Goal: Find specific page/section: Find specific page/section

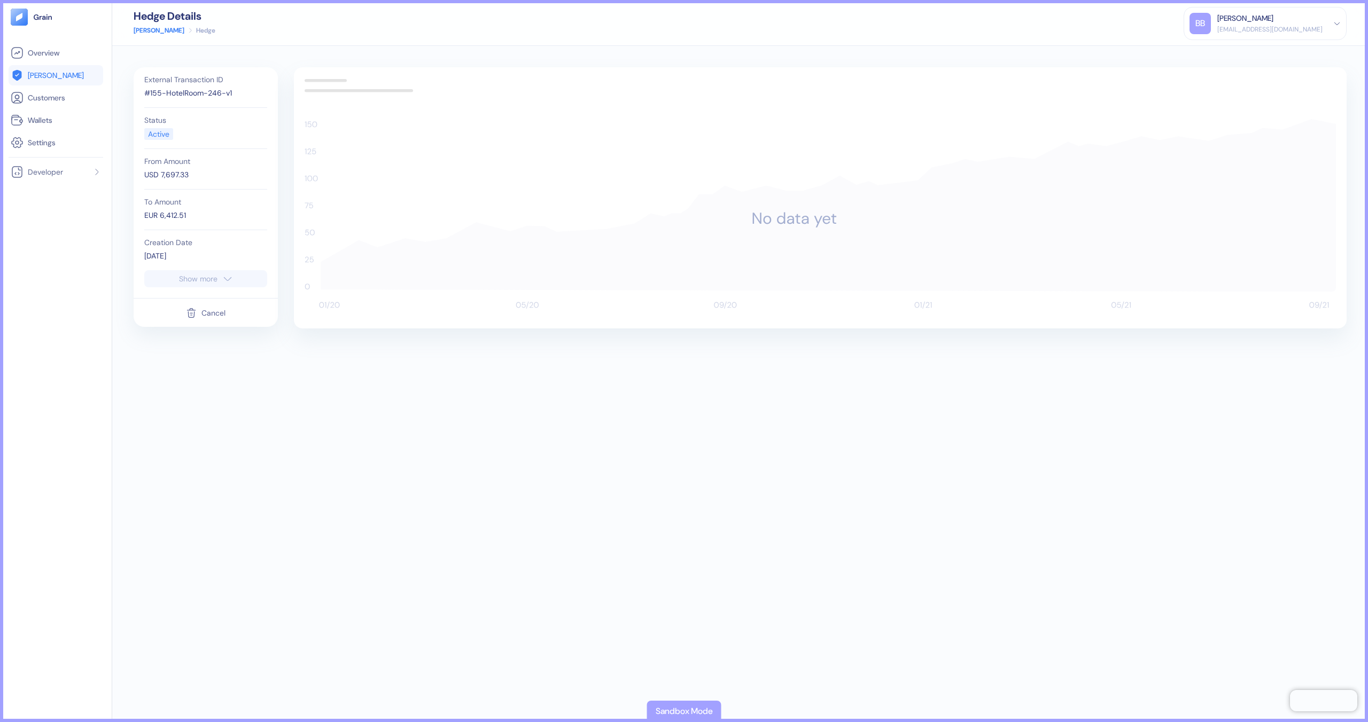
click at [214, 309] on div "Cancel" at bounding box center [213, 312] width 24 height 7
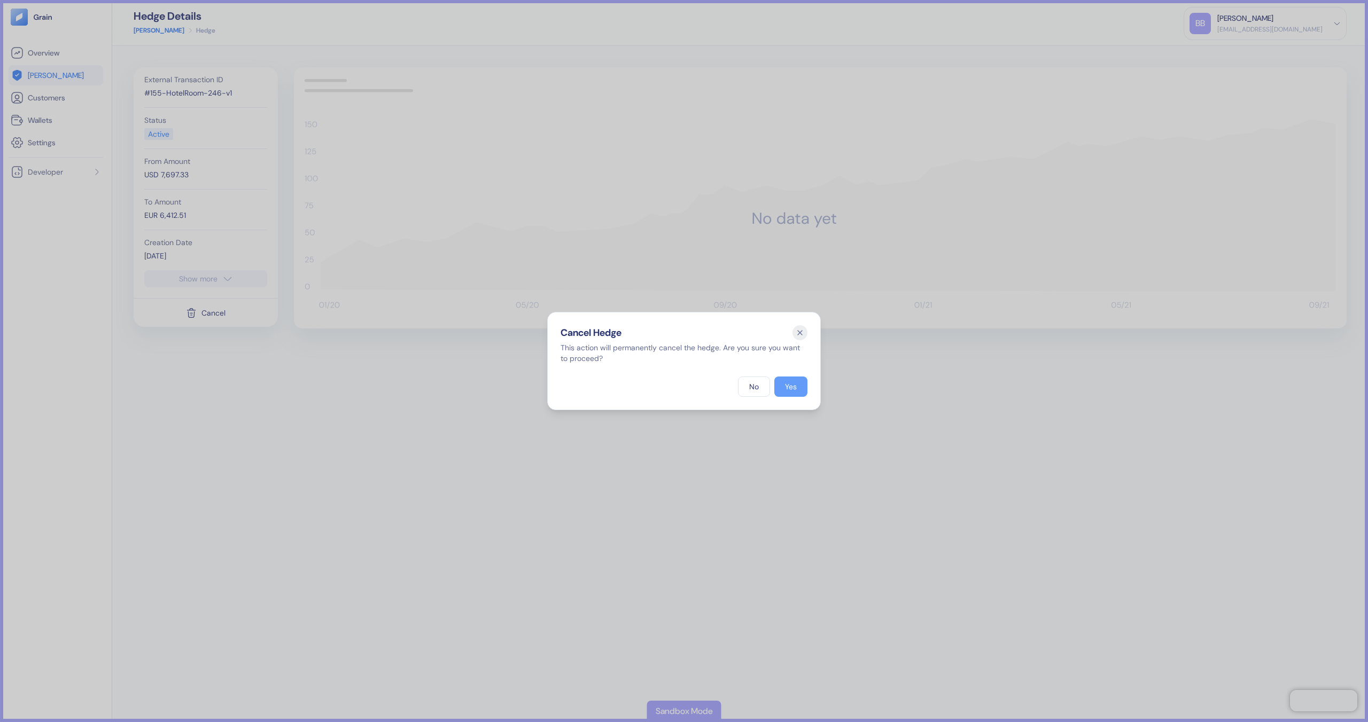
click at [798, 380] on button "Yes" at bounding box center [790, 387] width 33 height 20
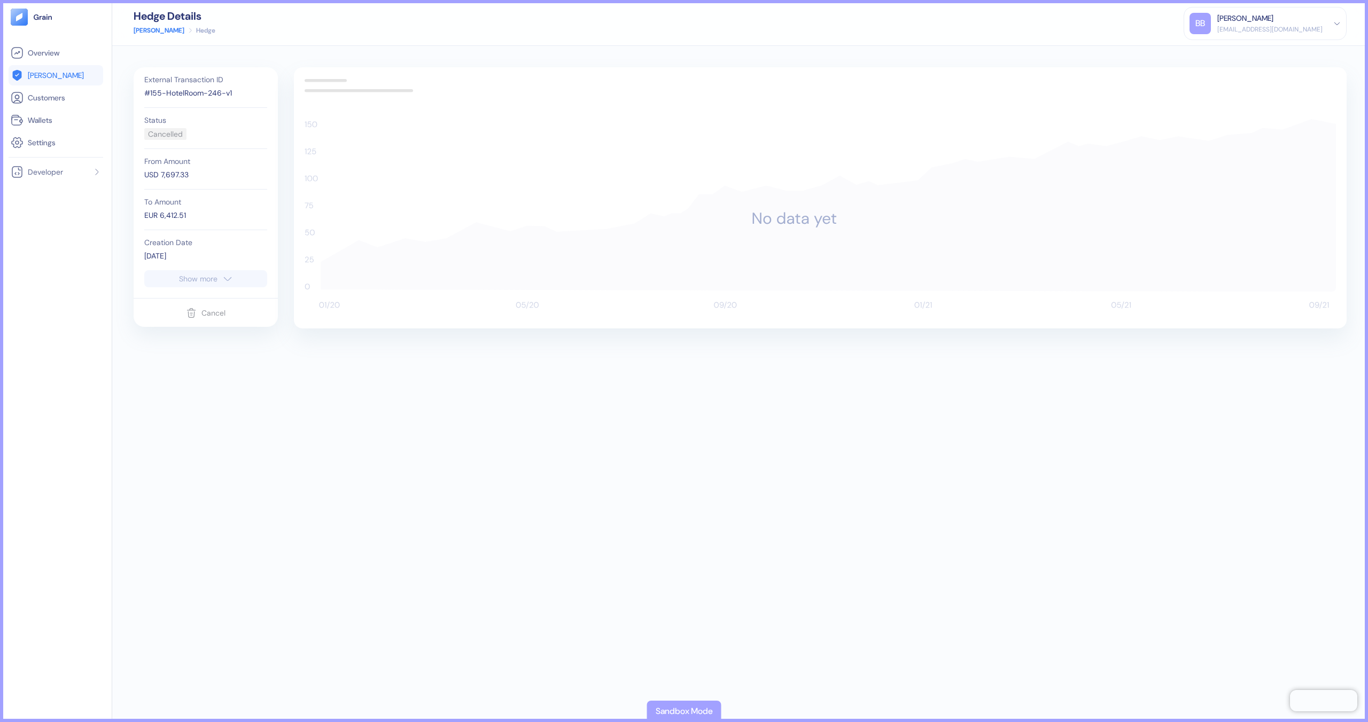
click at [213, 319] on div "Cancel" at bounding box center [206, 313] width 40 height 20
click at [210, 312] on div "Cancel" at bounding box center [206, 313] width 40 height 20
click at [214, 313] on div "Cancel" at bounding box center [206, 313] width 40 height 20
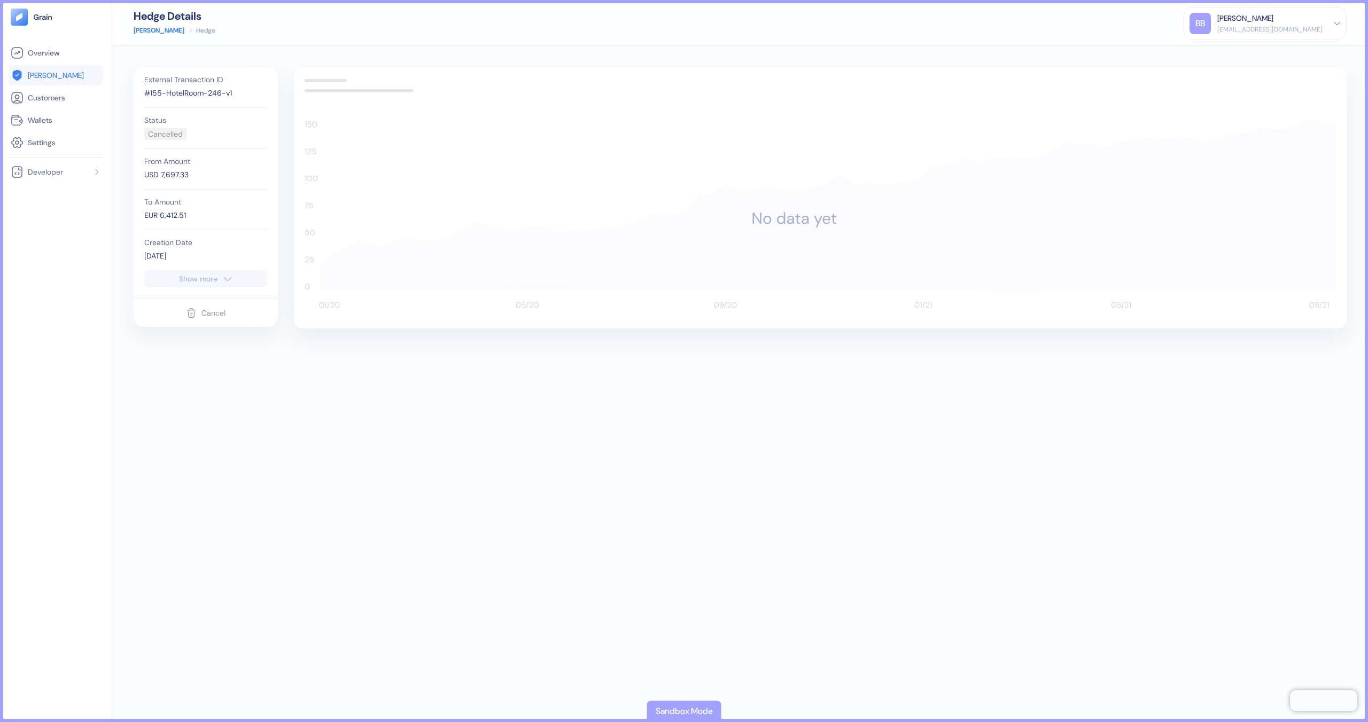
click at [1225, 274] on icon at bounding box center [828, 205] width 1015 height 173
click at [214, 305] on div "Cancel" at bounding box center [206, 313] width 40 height 20
click at [200, 293] on div "External Transaction ID #155-HotelRoom-246-v1 Status Cancelled From Amount USD …" at bounding box center [206, 182] width 144 height 231
click at [215, 326] on div "Cancel" at bounding box center [206, 312] width 144 height 29
click at [195, 323] on div "Cancel" at bounding box center [206, 312] width 144 height 29
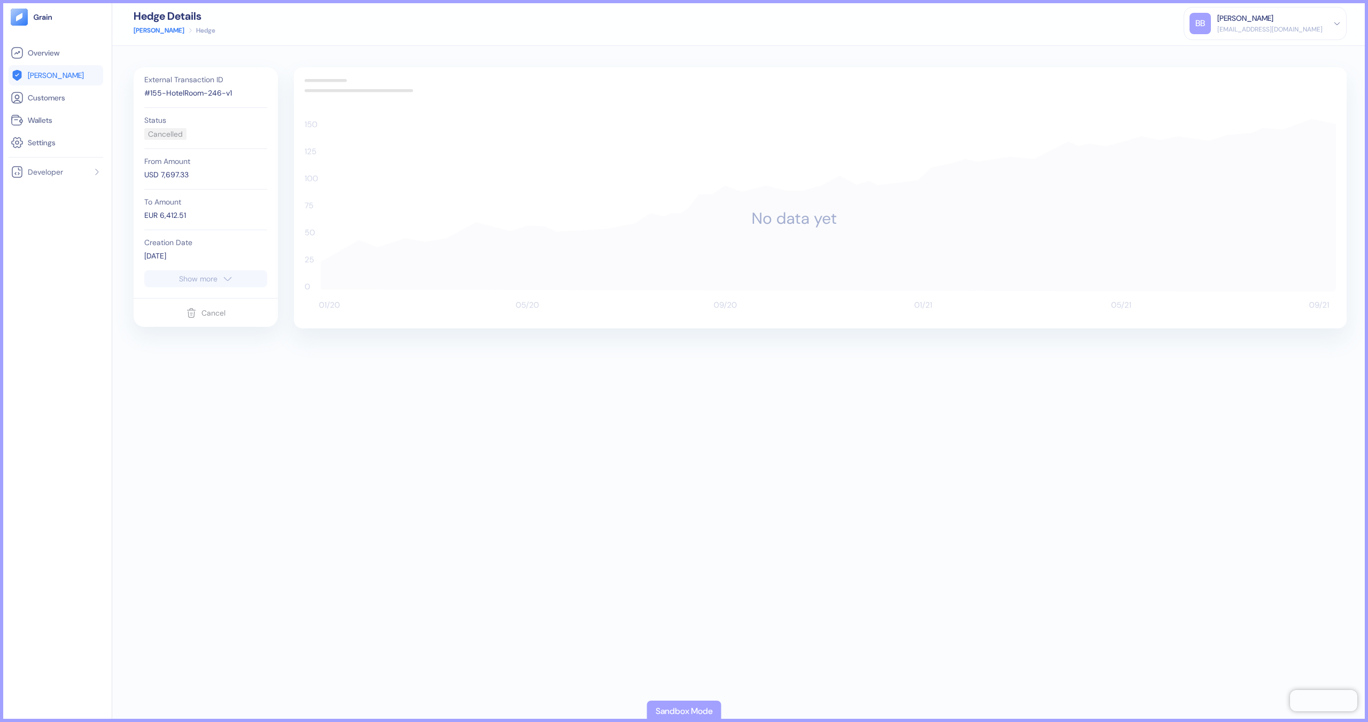
click at [199, 317] on div "Cancel" at bounding box center [206, 313] width 40 height 20
click at [155, 108] on div "Status Cancelled" at bounding box center [205, 128] width 123 height 41
click at [158, 125] on div "Status Cancelled" at bounding box center [205, 128] width 123 height 41
click at [168, 138] on div "Cancelled" at bounding box center [165, 134] width 35 height 11
click at [168, 175] on div "USD 7,697.33" at bounding box center [205, 174] width 123 height 11
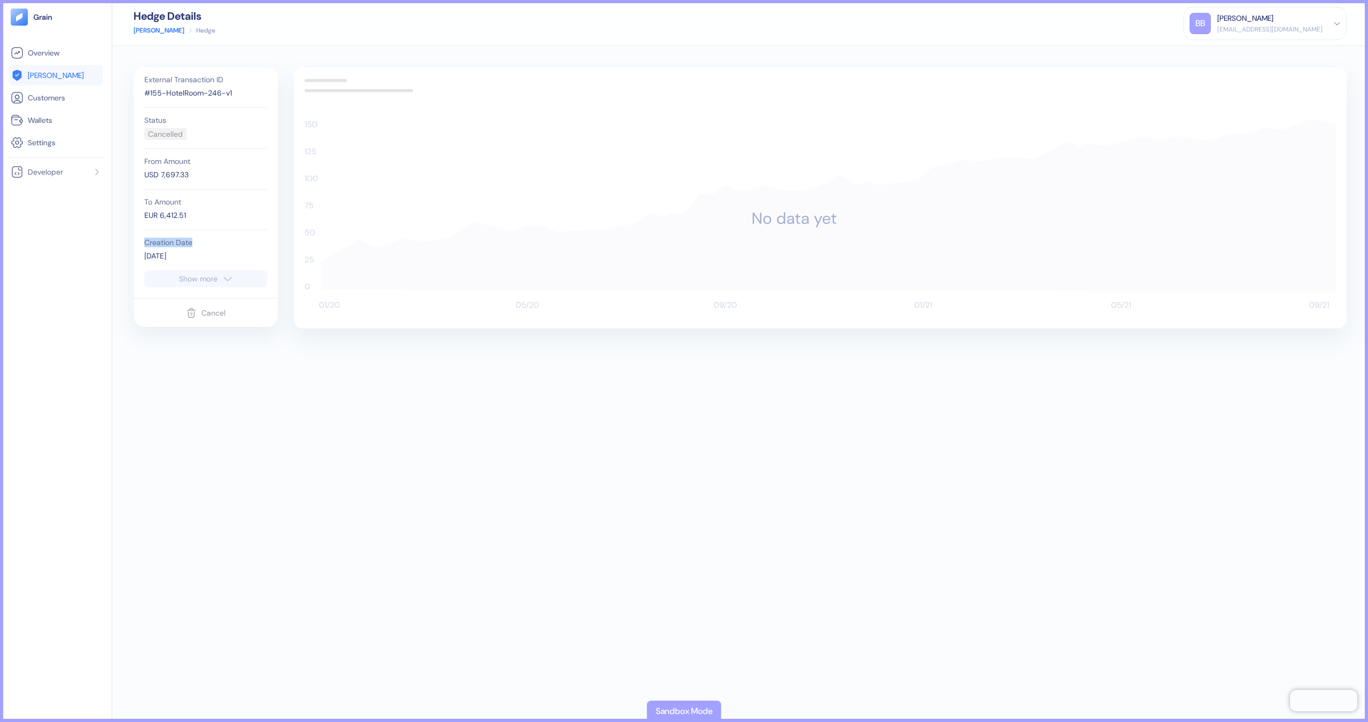
drag, startPoint x: 197, startPoint y: 239, endPoint x: 197, endPoint y: 233, distance: 5.9
click at [197, 238] on div "Creation Date 09/19/2025" at bounding box center [205, 250] width 123 height 40
click at [235, 272] on button "Show more" at bounding box center [205, 278] width 123 height 17
click at [204, 283] on div "Due Date" at bounding box center [205, 282] width 123 height 7
drag, startPoint x: 203, startPoint y: 376, endPoint x: 221, endPoint y: 56, distance: 320.0
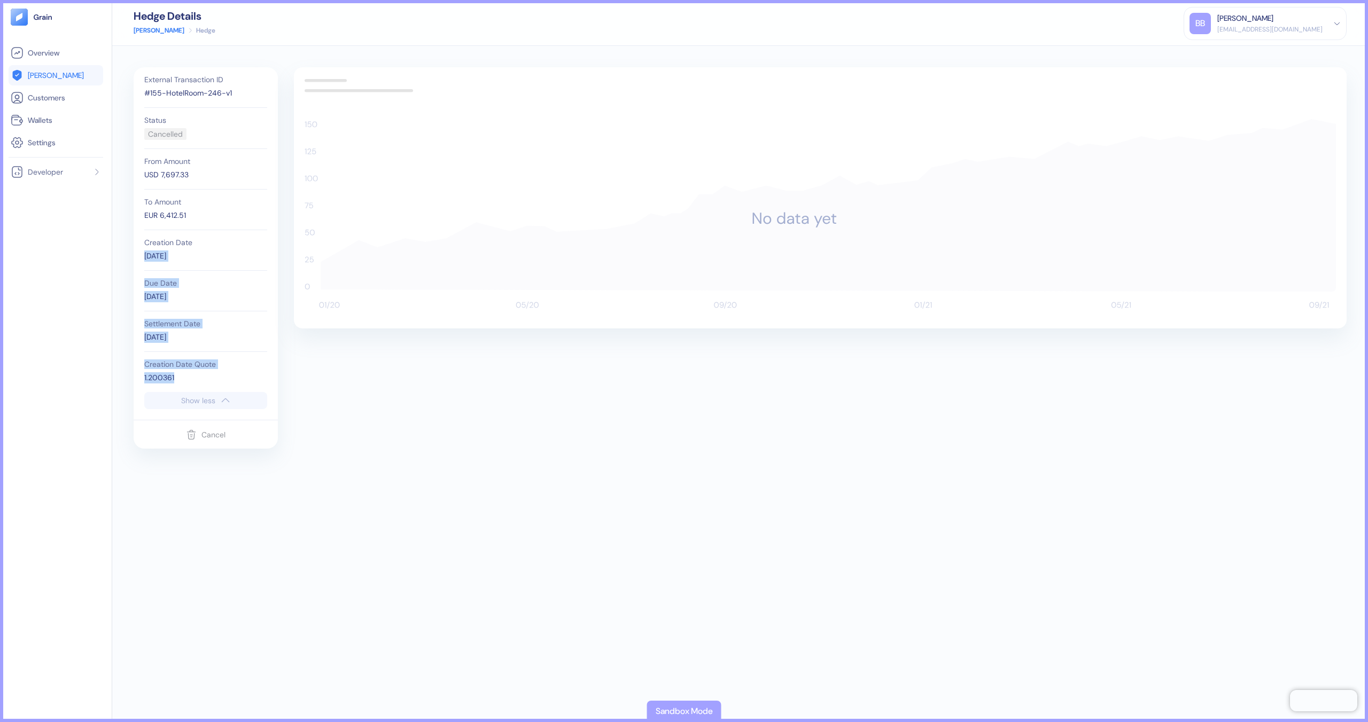
click at [142, 207] on div "External Transaction ID #155-HotelRoom-246-v1 Status Cancelled From Amount USD …" at bounding box center [206, 229] width 134 height 325
click at [142, 32] on link "[PERSON_NAME]" at bounding box center [159, 31] width 51 height 10
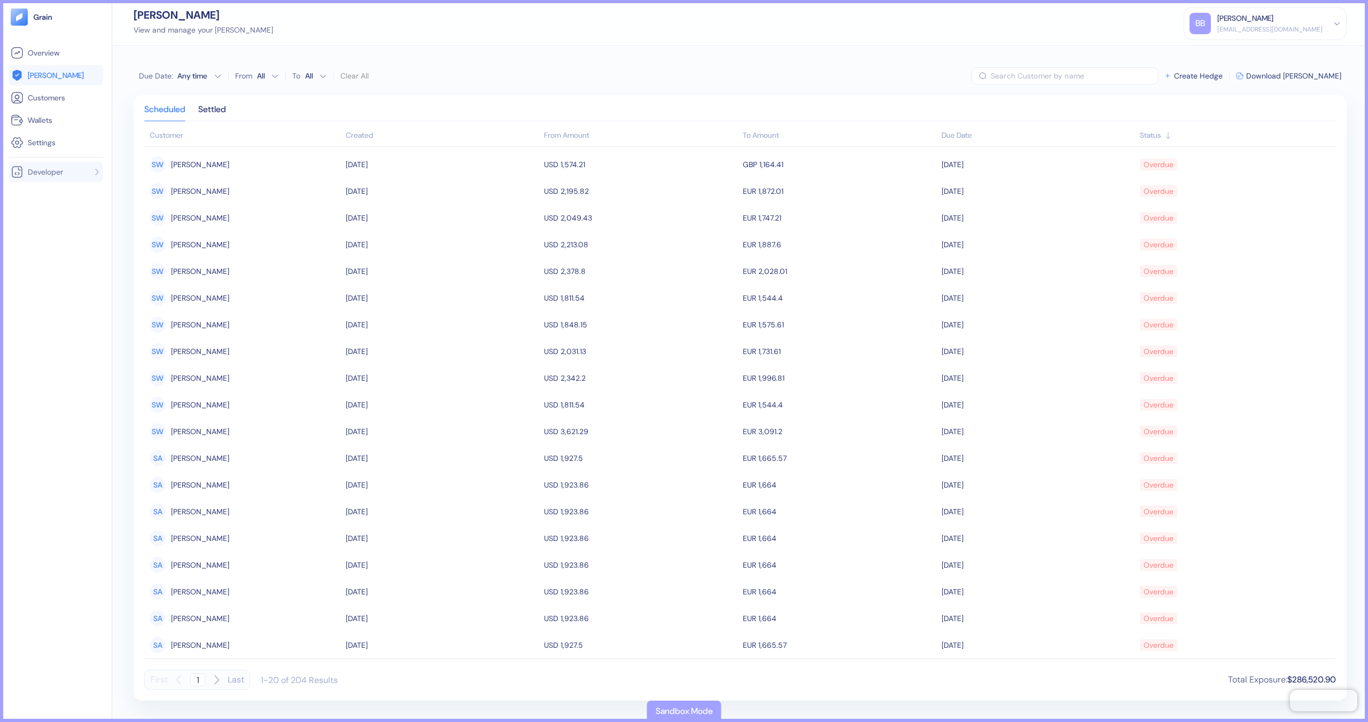
click at [75, 165] on li "Developer" at bounding box center [56, 172] width 95 height 20
click at [80, 143] on link "Settings" at bounding box center [56, 142] width 90 height 13
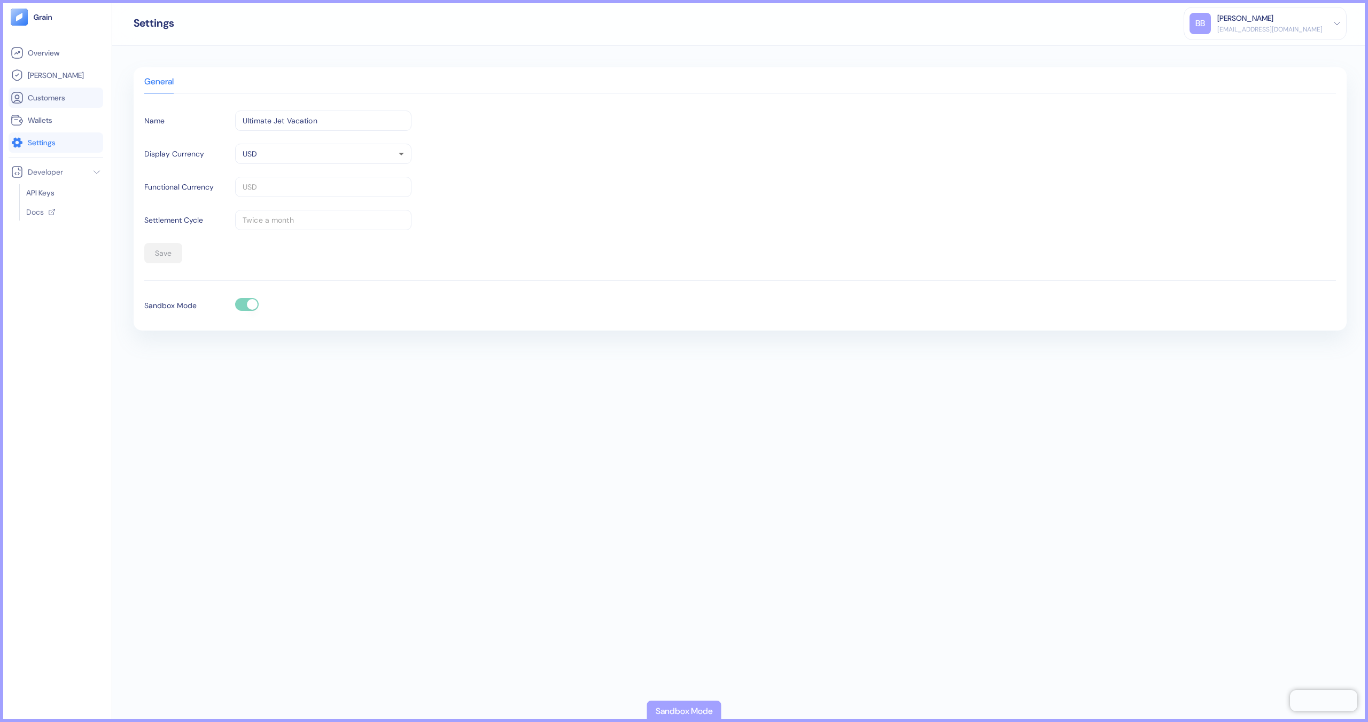
click at [57, 105] on li "Customers" at bounding box center [56, 98] width 95 height 20
click at [61, 114] on link "Wallets" at bounding box center [56, 120] width 90 height 13
